Goal: Information Seeking & Learning: Compare options

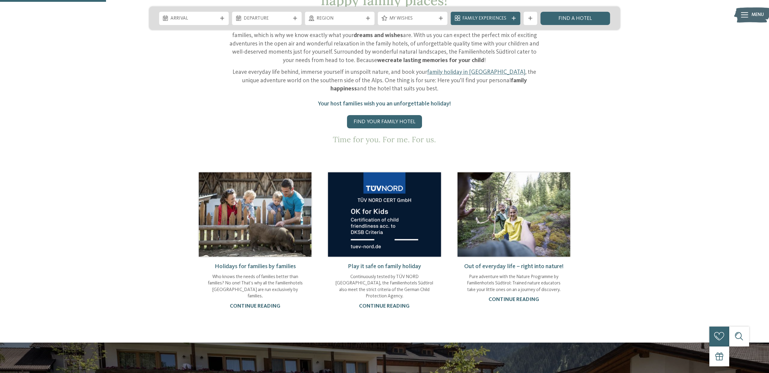
scroll to position [423, 0]
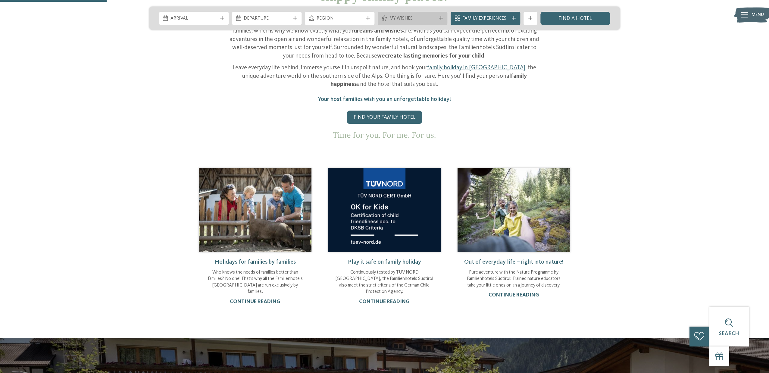
click at [431, 20] on span "My wishes" at bounding box center [413, 18] width 46 height 7
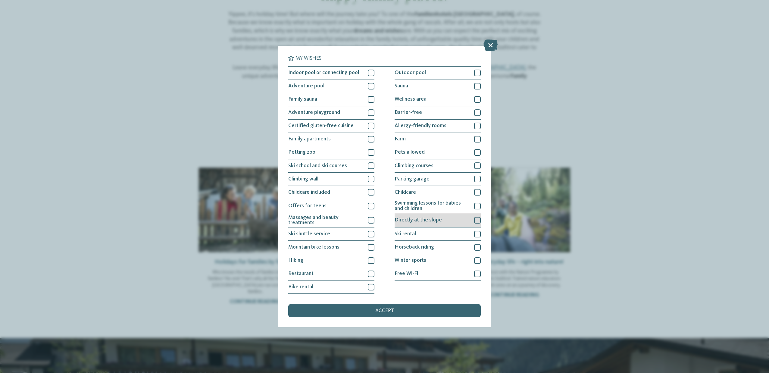
click at [456, 224] on div "Directly at the slope" at bounding box center [438, 220] width 86 height 14
click at [337, 169] on div "Ski school and ski courses" at bounding box center [331, 165] width 86 height 13
click at [400, 312] on div "accept" at bounding box center [384, 310] width 192 height 13
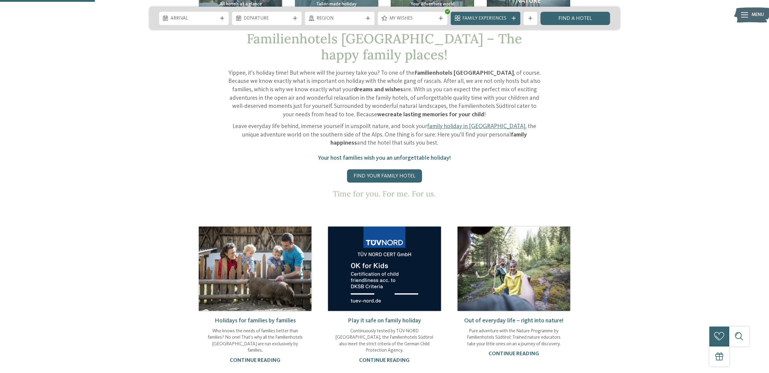
scroll to position [324, 0]
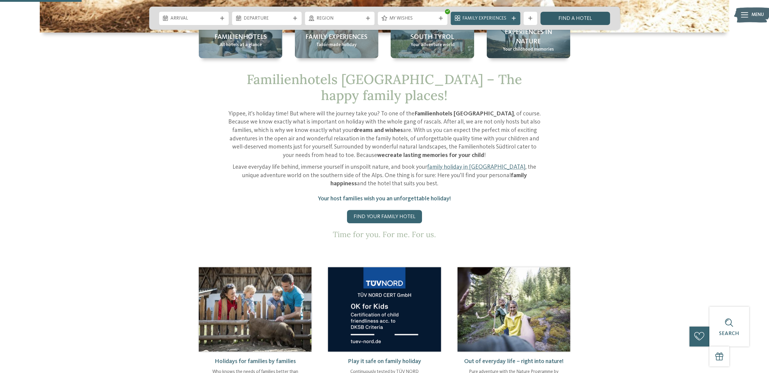
click at [554, 24] on link "Find a hotel" at bounding box center [576, 18] width 70 height 13
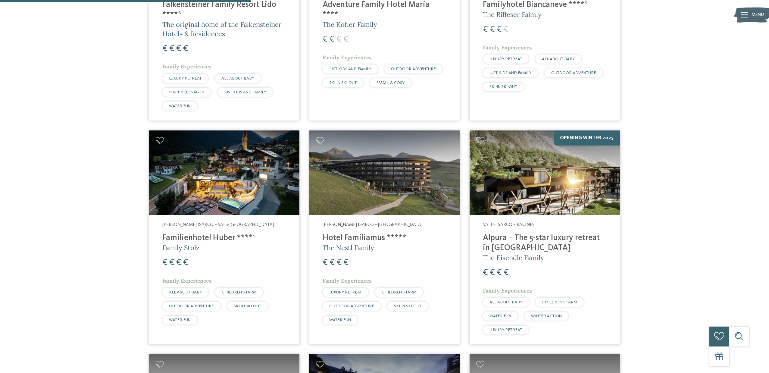
scroll to position [360, 0]
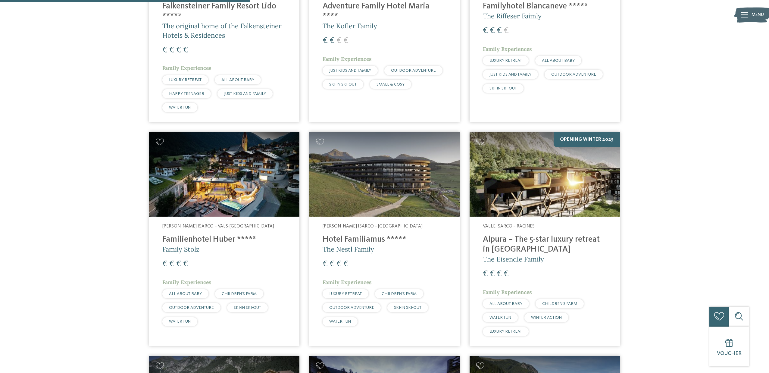
click at [279, 181] on img at bounding box center [224, 174] width 150 height 85
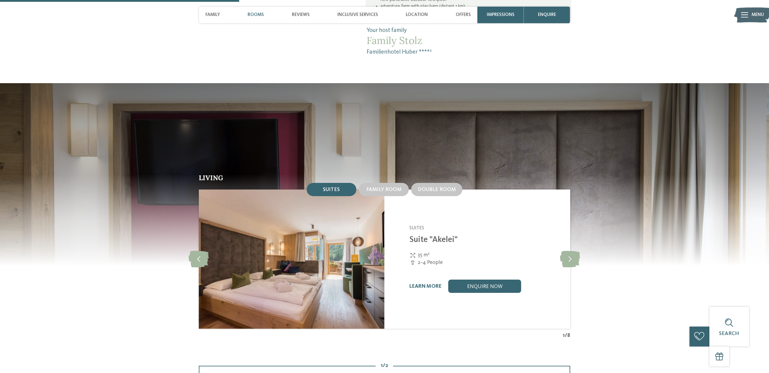
scroll to position [698, 0]
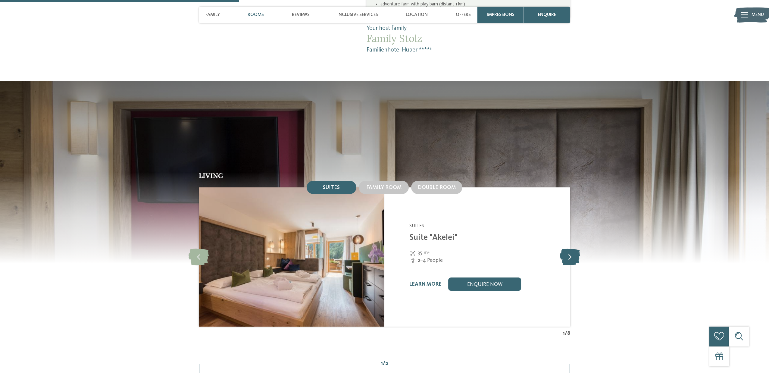
click at [563, 249] on icon at bounding box center [570, 257] width 20 height 17
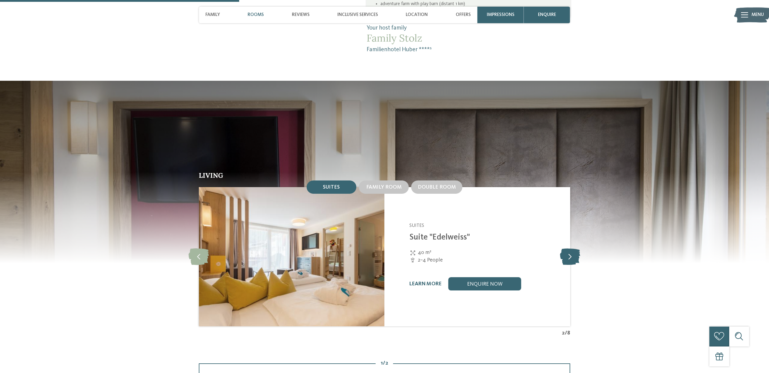
click at [563, 248] on icon at bounding box center [570, 256] width 20 height 17
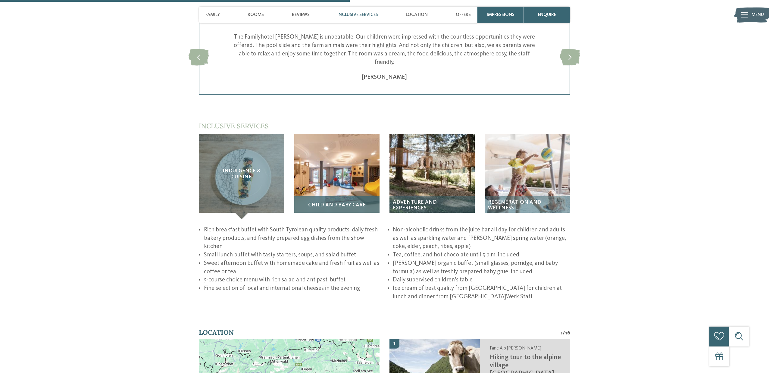
scroll to position [1043, 0]
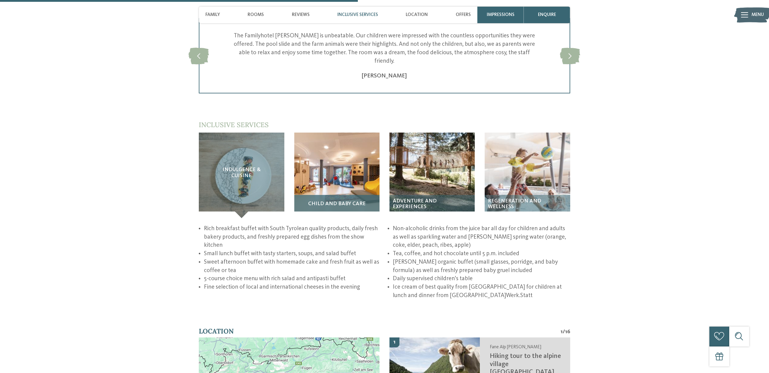
click at [336, 195] on div "Child and baby care" at bounding box center [336, 206] width 85 height 23
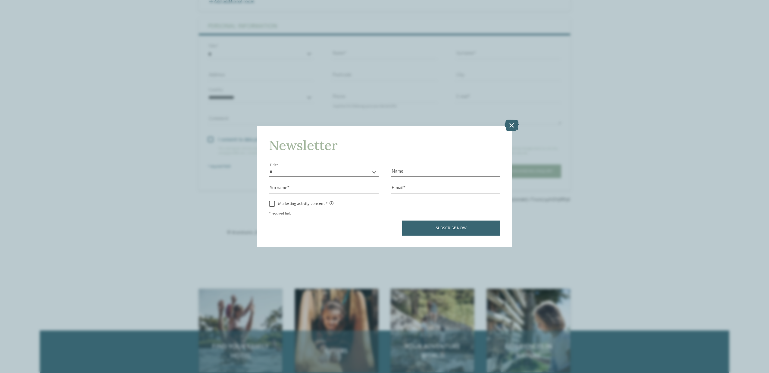
scroll to position [2109, 0]
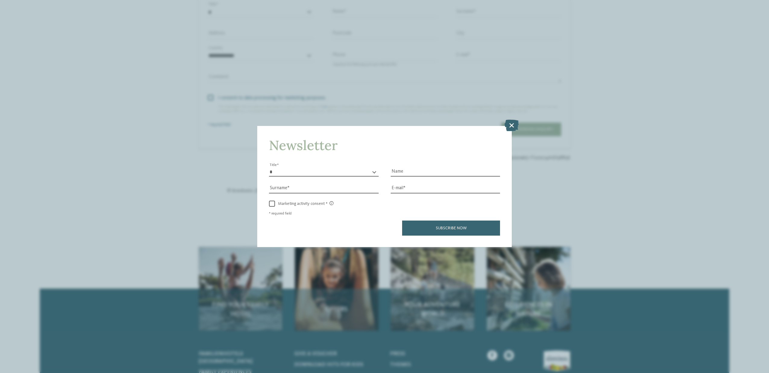
click at [512, 125] on icon at bounding box center [512, 125] width 14 height 11
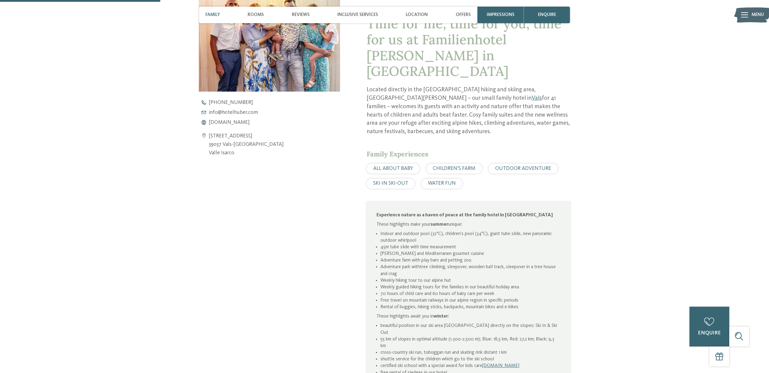
scroll to position [0, 0]
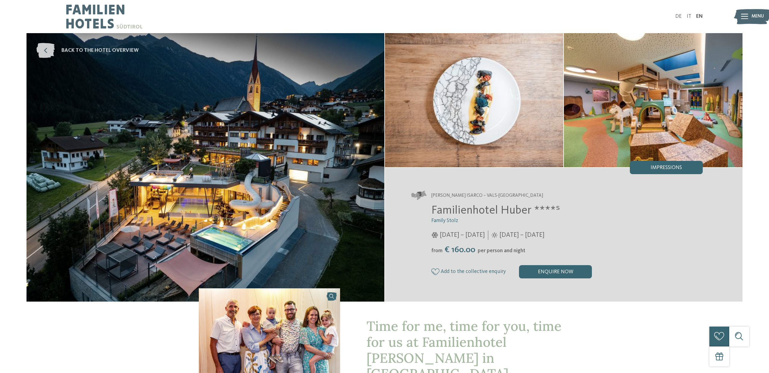
click at [127, 54] on span "back to the hotel overview" at bounding box center [99, 51] width 77 height 8
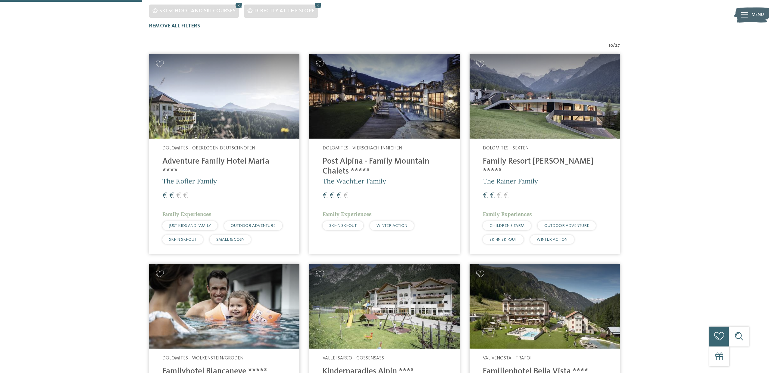
click at [423, 108] on img at bounding box center [385, 96] width 150 height 85
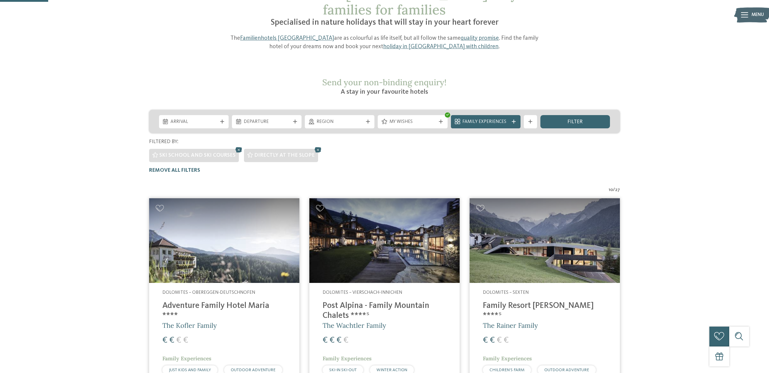
scroll to position [59, 0]
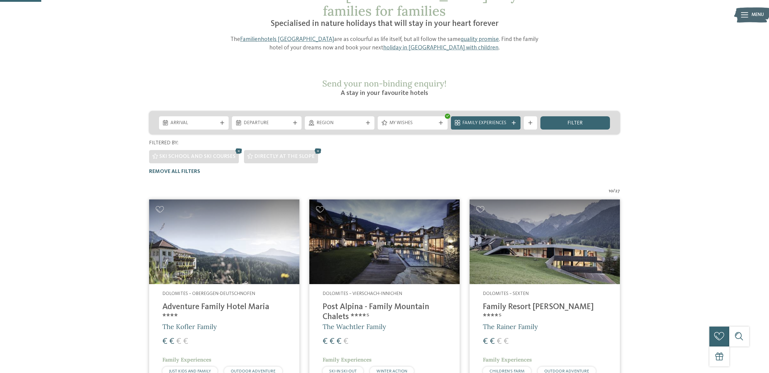
click at [247, 232] on img at bounding box center [224, 242] width 150 height 85
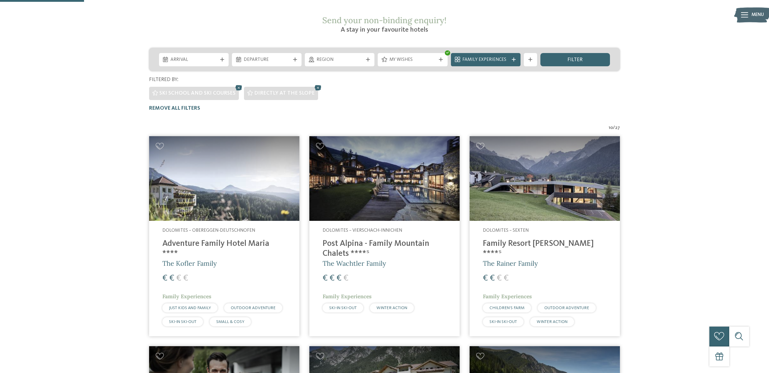
scroll to position [123, 0]
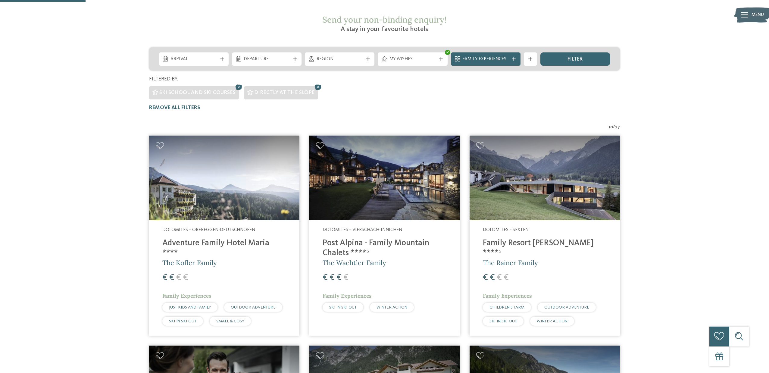
click at [415, 227] on address "Dolomites – Vierschach-Innichen" at bounding box center [385, 230] width 124 height 7
click at [499, 238] on h4 "Family Resort [PERSON_NAME] ****ˢ" at bounding box center [545, 248] width 124 height 20
click at [505, 193] on img at bounding box center [545, 178] width 150 height 85
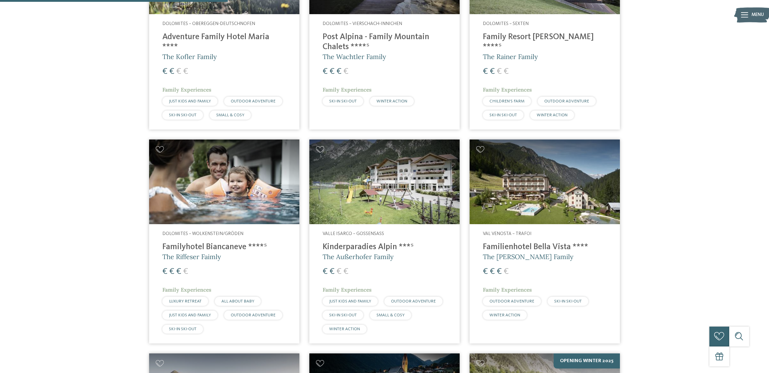
scroll to position [335, 0]
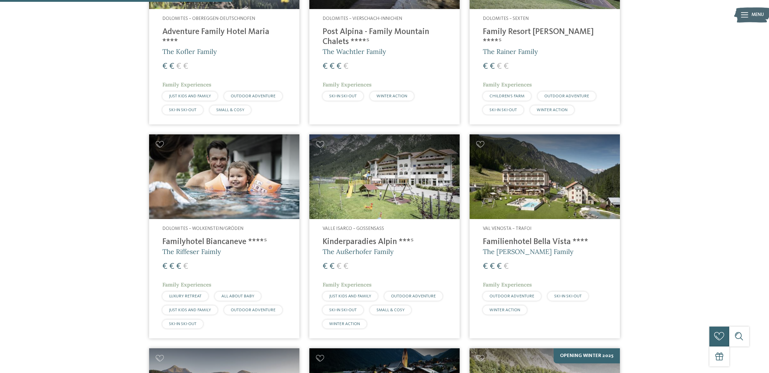
click at [281, 161] on img at bounding box center [224, 176] width 150 height 85
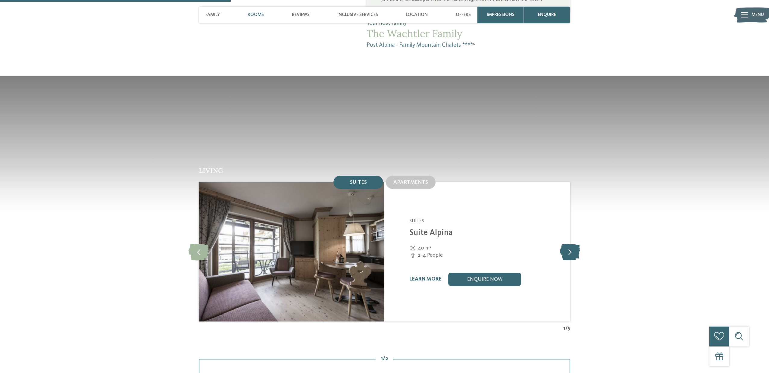
scroll to position [615, 0]
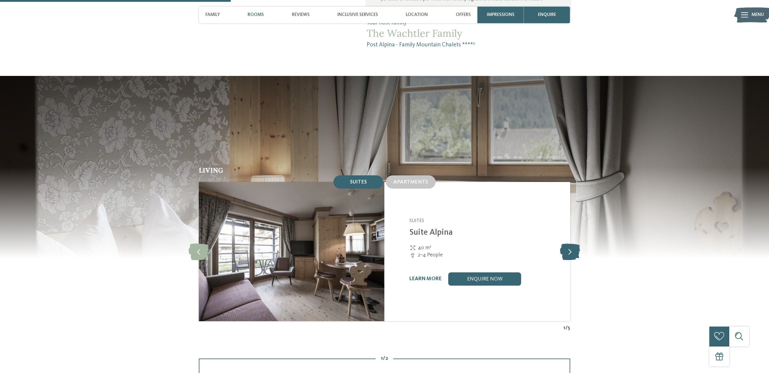
click at [570, 244] on icon at bounding box center [570, 252] width 20 height 17
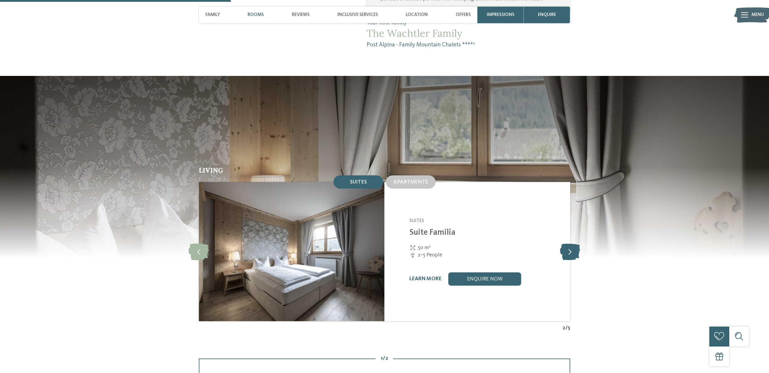
click at [570, 244] on icon at bounding box center [570, 252] width 20 height 17
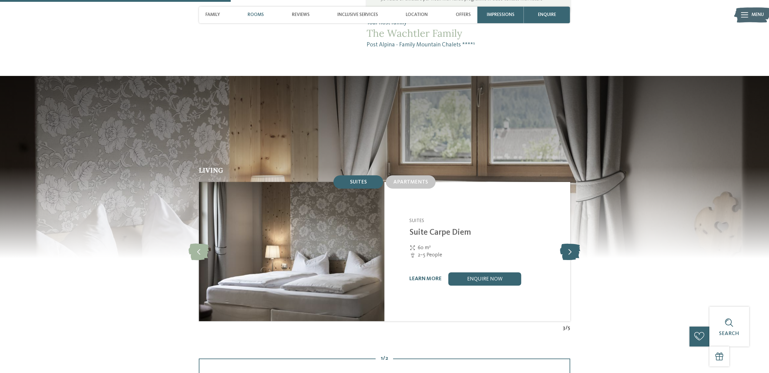
click at [570, 244] on icon at bounding box center [570, 252] width 20 height 17
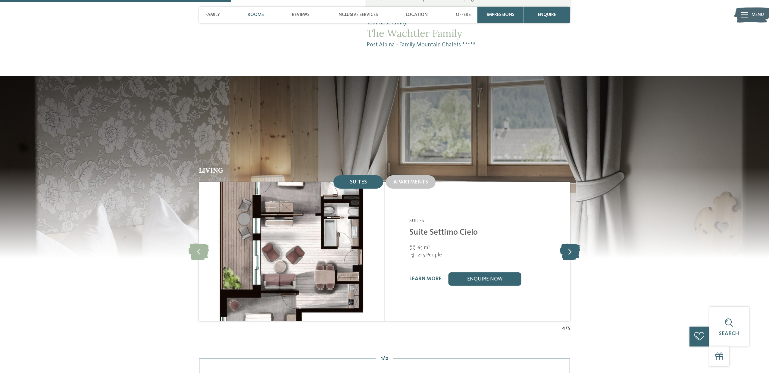
click at [570, 244] on icon at bounding box center [570, 252] width 20 height 17
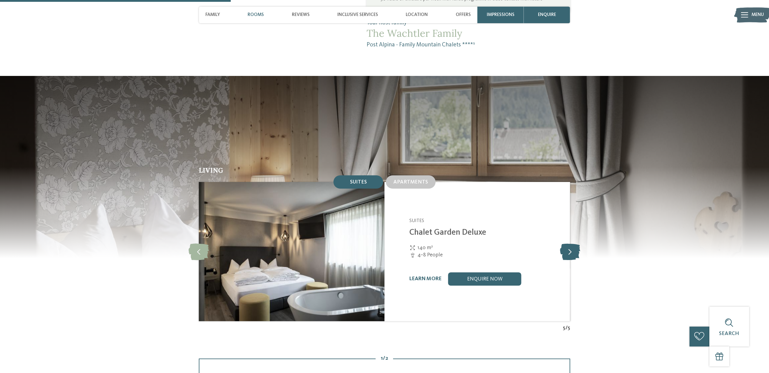
click at [570, 244] on icon at bounding box center [570, 252] width 20 height 17
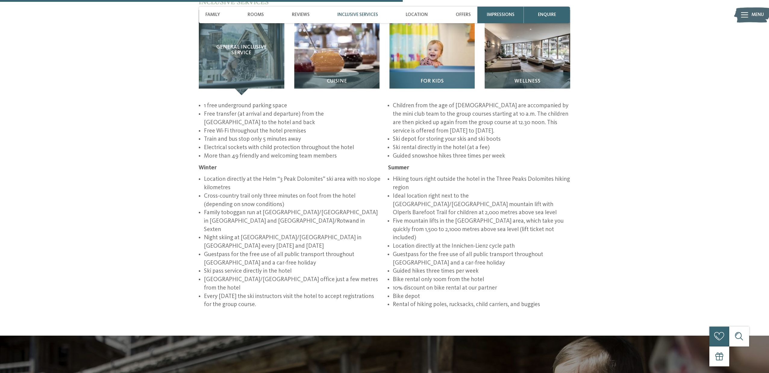
scroll to position [1073, 0]
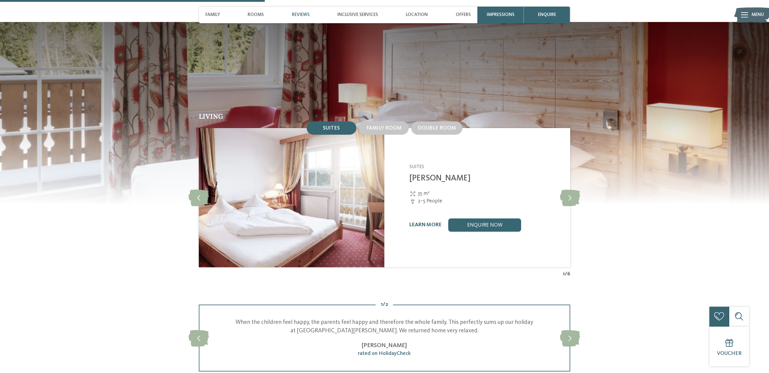
scroll to position [662, 0]
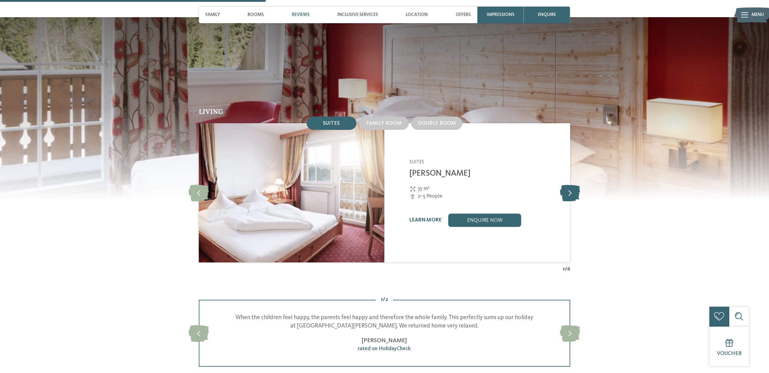
click at [572, 185] on icon at bounding box center [570, 193] width 20 height 17
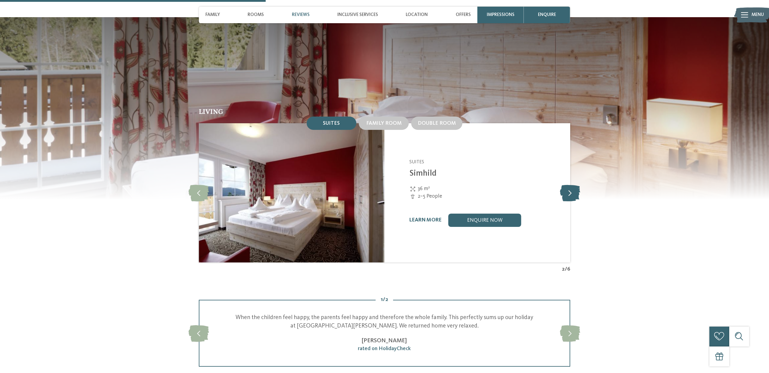
click at [572, 185] on icon at bounding box center [570, 193] width 20 height 17
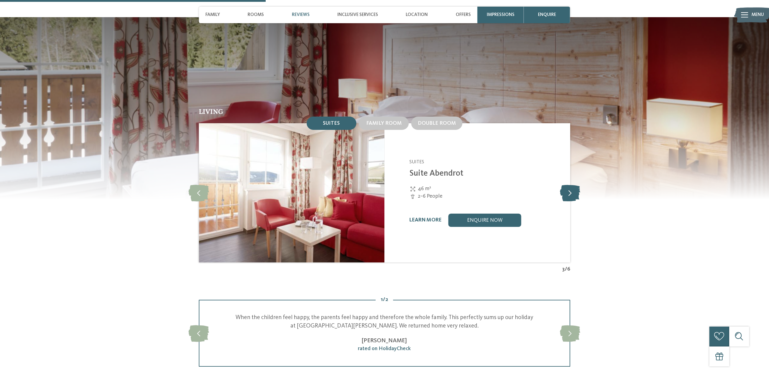
click at [572, 185] on icon at bounding box center [570, 193] width 20 height 17
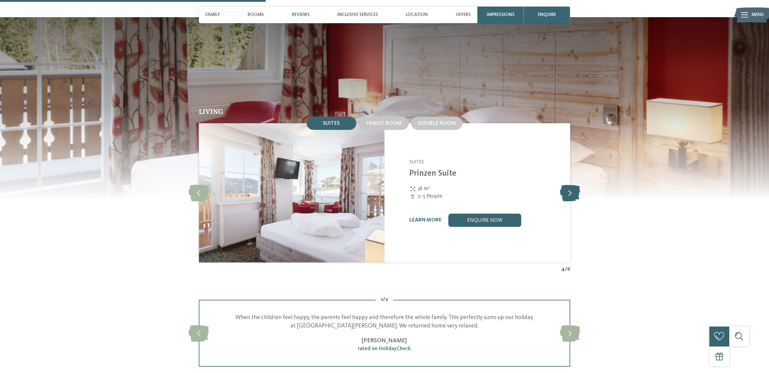
click at [572, 185] on icon at bounding box center [570, 193] width 20 height 17
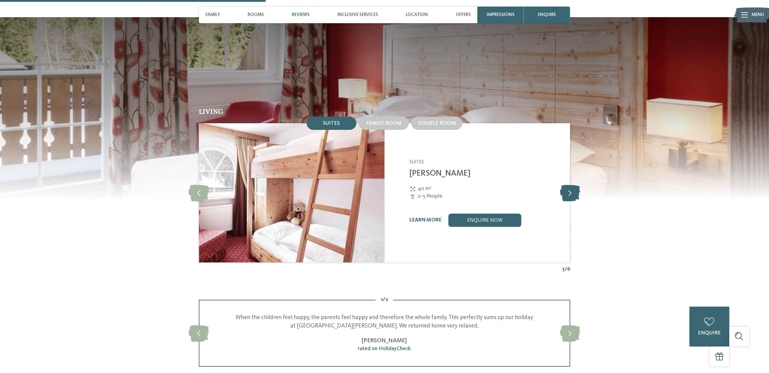
click at [572, 185] on icon at bounding box center [570, 193] width 20 height 17
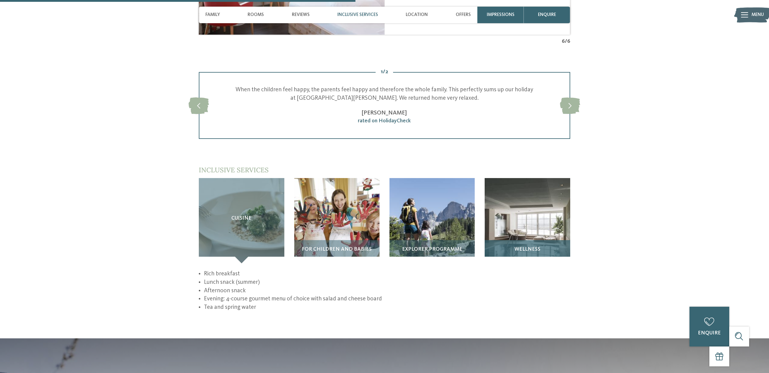
scroll to position [892, 0]
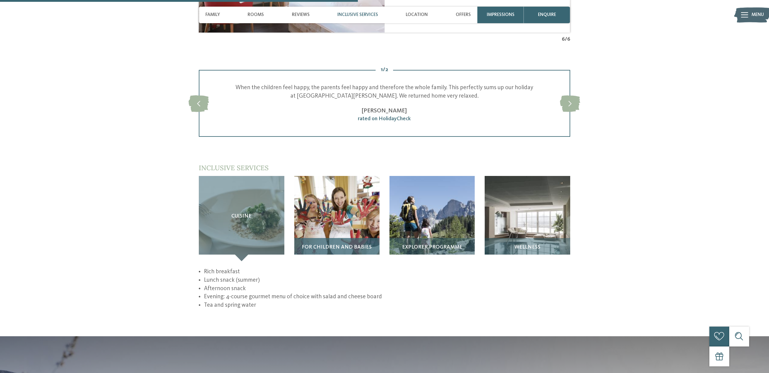
click at [340, 202] on img at bounding box center [336, 218] width 85 height 85
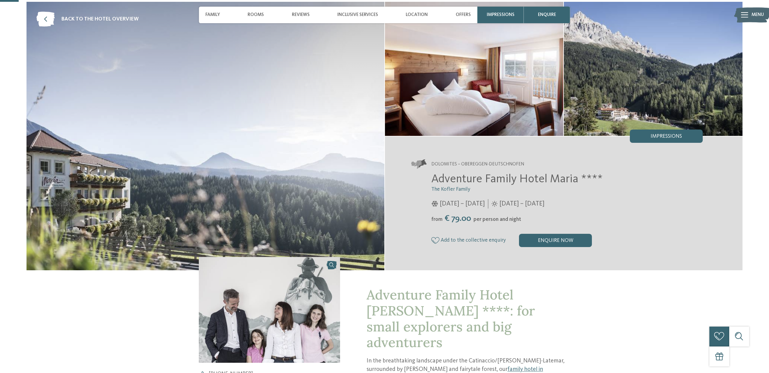
scroll to position [0, 0]
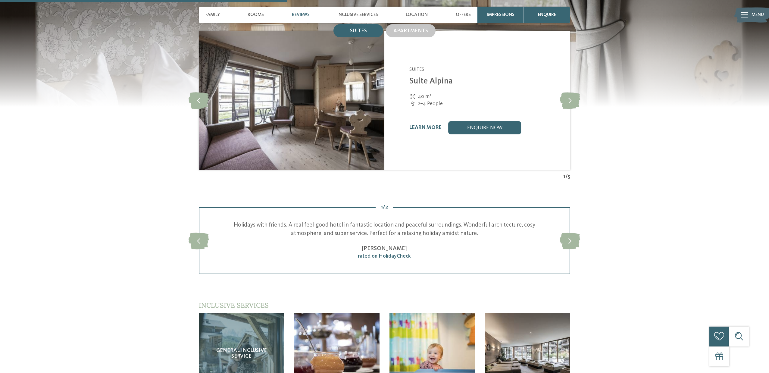
scroll to position [764, 0]
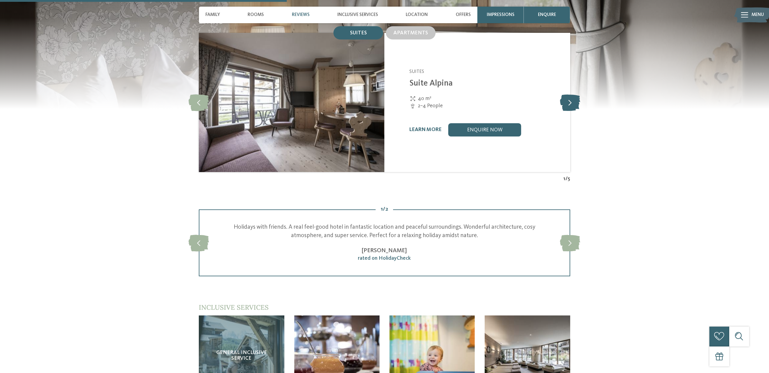
click at [578, 94] on icon at bounding box center [570, 102] width 20 height 17
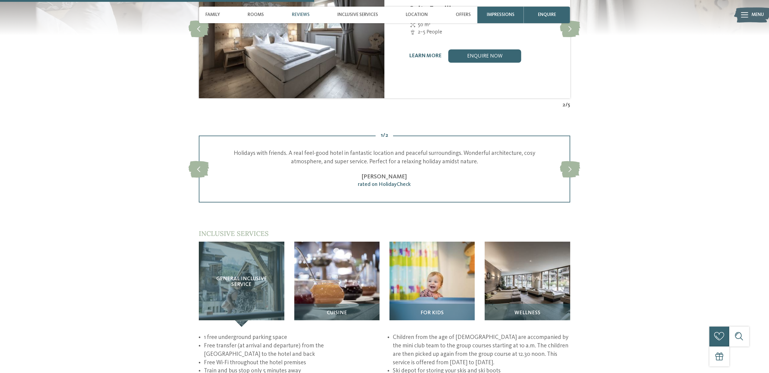
scroll to position [840, 0]
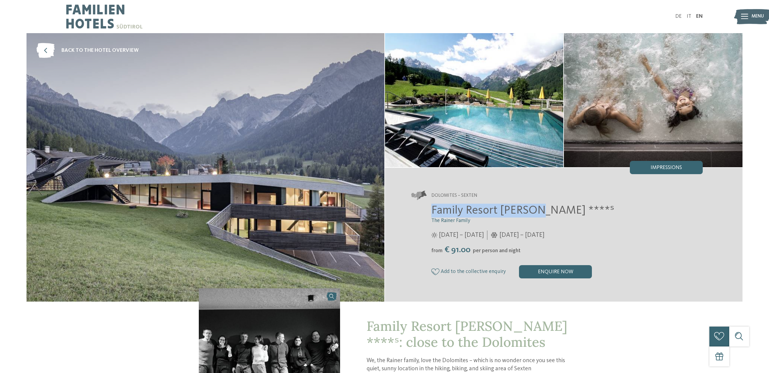
drag, startPoint x: 532, startPoint y: 214, endPoint x: 433, endPoint y: 215, distance: 98.6
click at [433, 215] on span "Family Resort [PERSON_NAME] ****ˢ" at bounding box center [523, 210] width 183 height 11
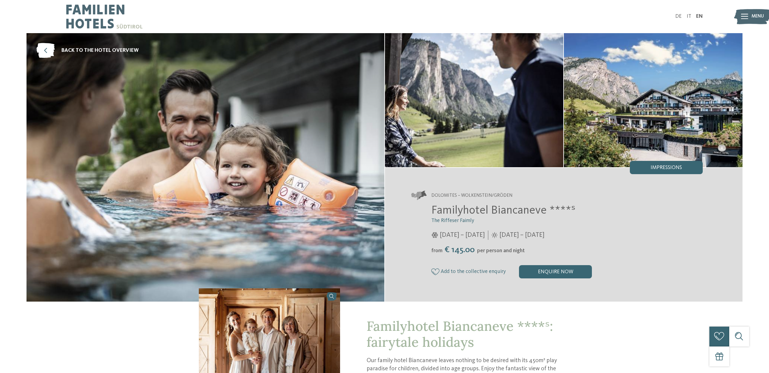
click at [551, 211] on span "Familyhotel Biancaneve ****ˢ" at bounding box center [504, 210] width 144 height 11
drag, startPoint x: 544, startPoint y: 212, endPoint x: 438, endPoint y: 209, distance: 106.4
click at [433, 209] on span "Familyhotel Biancaneve ****ˢ" at bounding box center [504, 210] width 144 height 11
